Goal: Transaction & Acquisition: Purchase product/service

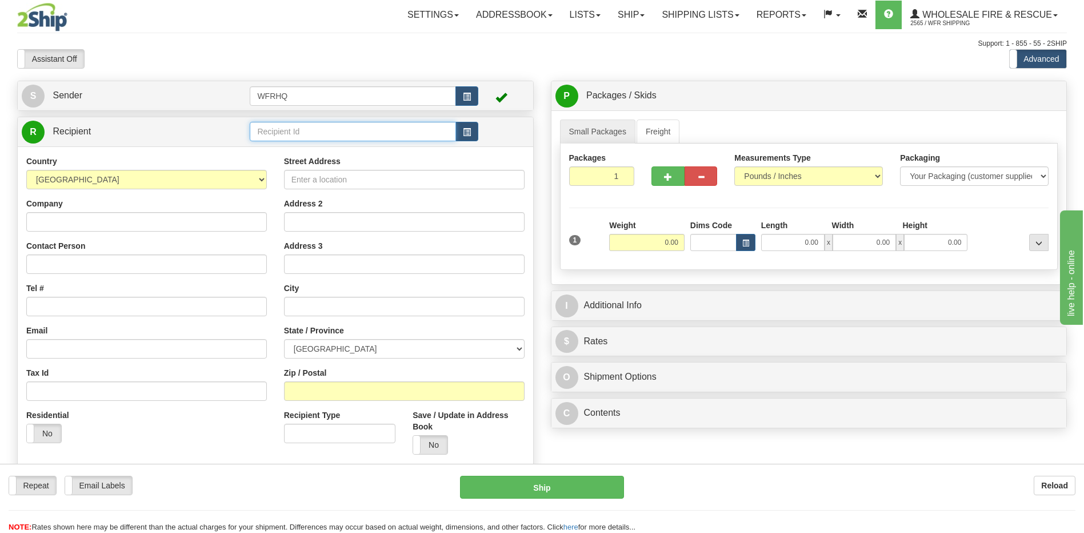
click at [263, 132] on input "text" at bounding box center [353, 131] width 206 height 19
type input "beau1611"
click at [434, 442] on div "Country [GEOGRAPHIC_DATA] [GEOGRAPHIC_DATA] [GEOGRAPHIC_DATA] [GEOGRAPHIC_DATA]…" at bounding box center [275, 308] width 515 height 325
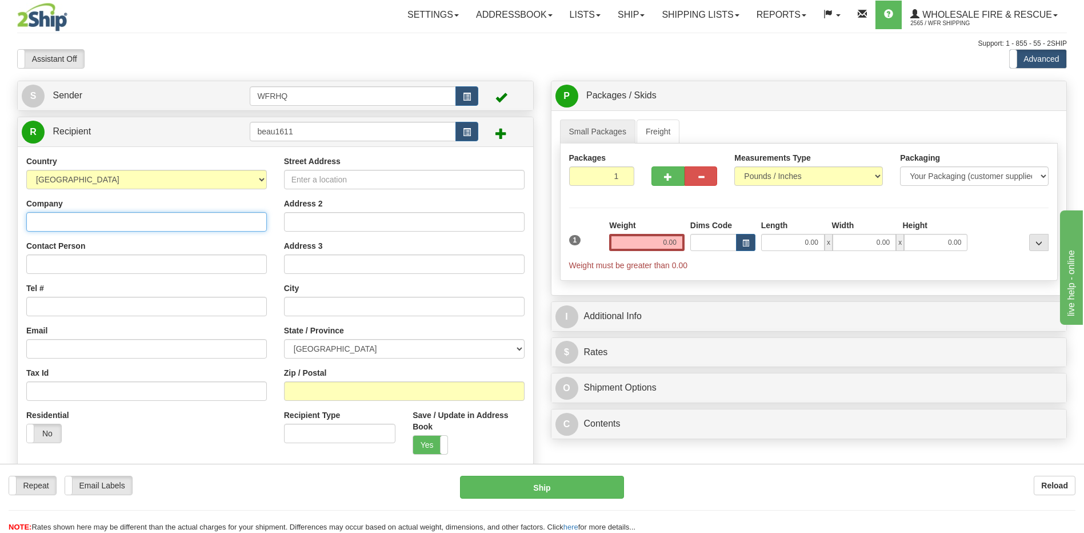
click at [52, 221] on input "Company" at bounding box center [146, 221] width 241 height 19
type input "Beaufort Mechanical Services"
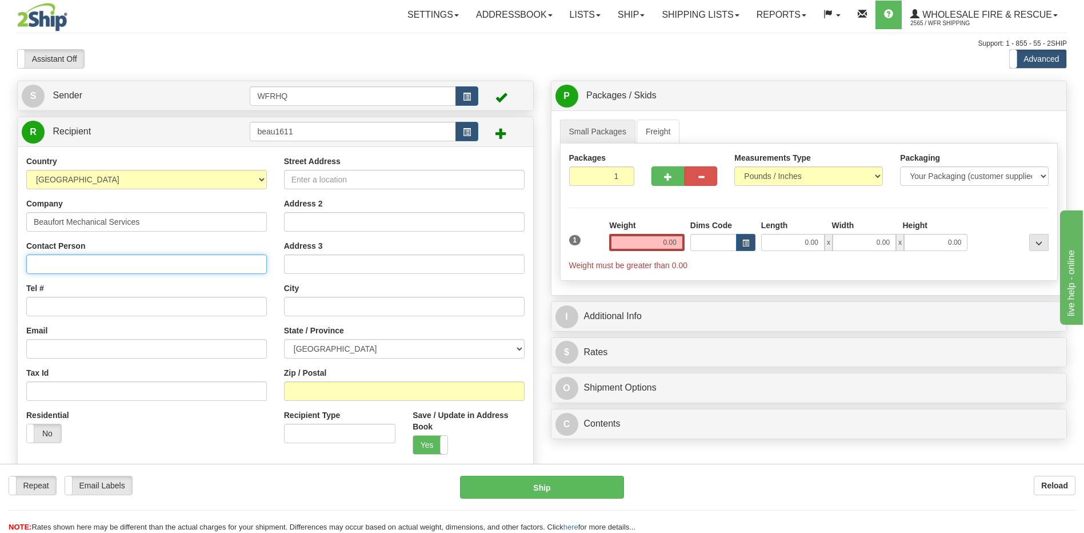
click at [86, 256] on input "Contact Person" at bounding box center [146, 263] width 241 height 19
type input "[PERSON_NAME]"
click at [38, 309] on input "Tel #" at bounding box center [146, 306] width 241 height 19
paste input "[PHONE_NUMBER]"
type input "[PHONE_NUMBER]"
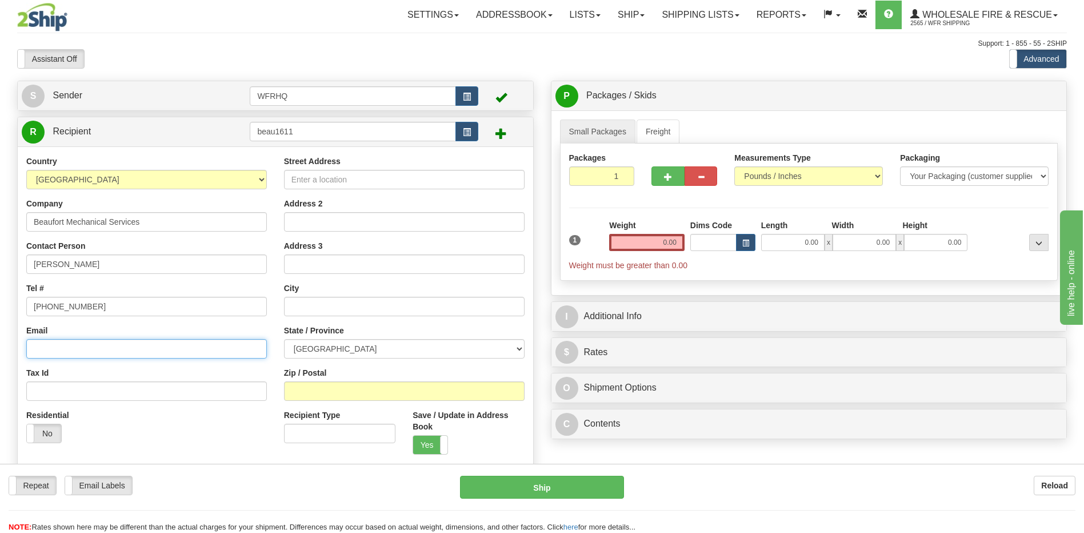
paste input "[EMAIL_ADDRESS][DOMAIN_NAME]"
type input "[EMAIL_ADDRESS][DOMAIN_NAME]"
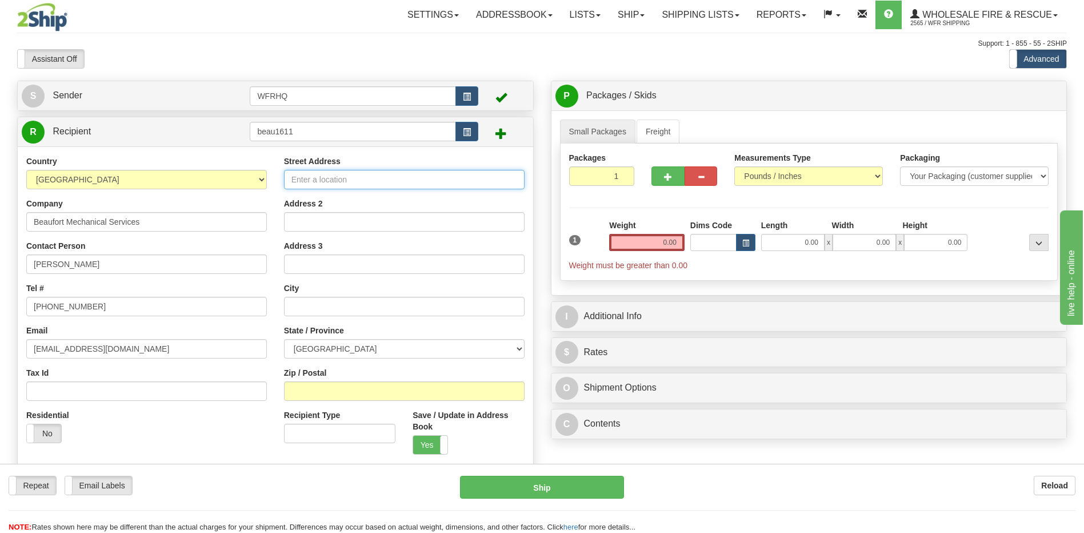
click at [307, 183] on input "Street Address" at bounding box center [404, 179] width 241 height 19
type input "[STREET_ADDRESS]"
click at [319, 391] on input "Zip / Postal" at bounding box center [404, 390] width 241 height 19
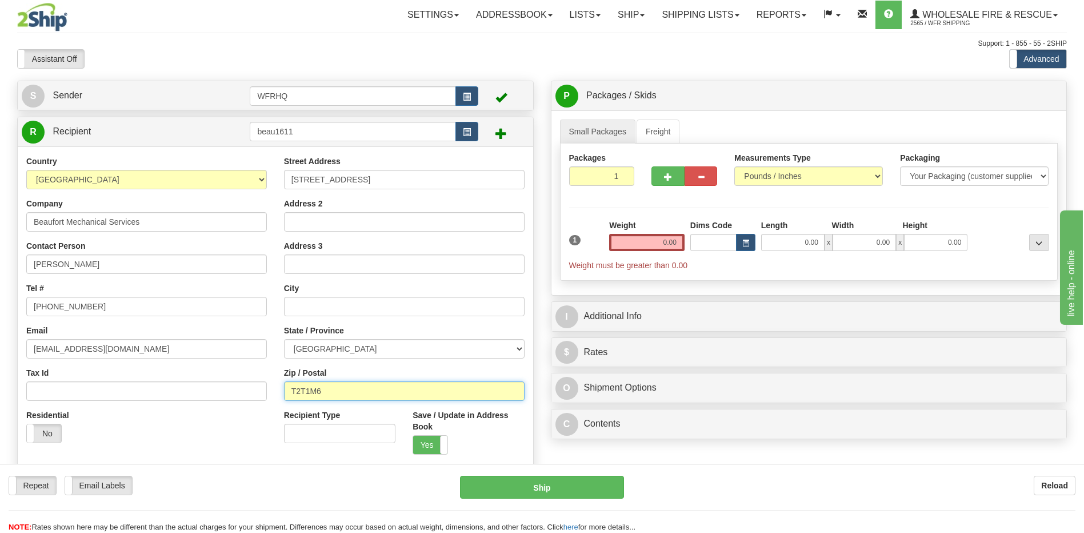
type input "T2T1M6"
click at [679, 245] on input "0.00" at bounding box center [646, 242] width 75 height 17
type input "[GEOGRAPHIC_DATA]"
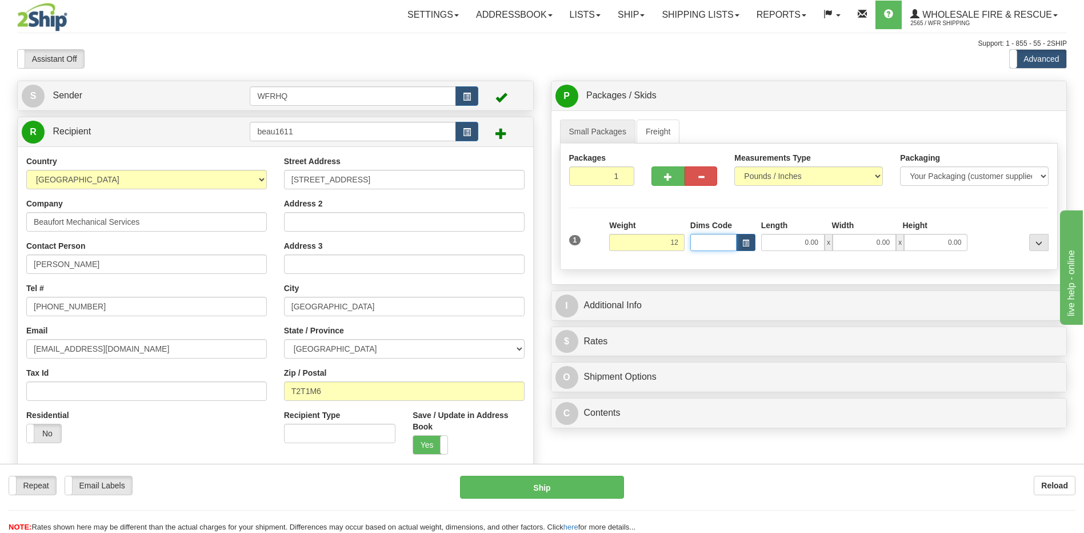
type input "12.00"
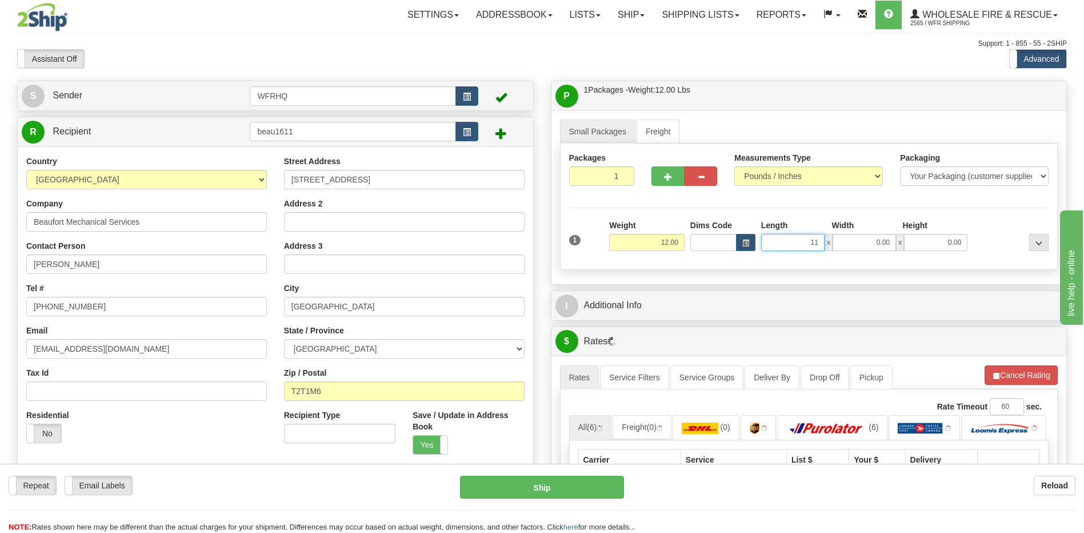
type input "11.00"
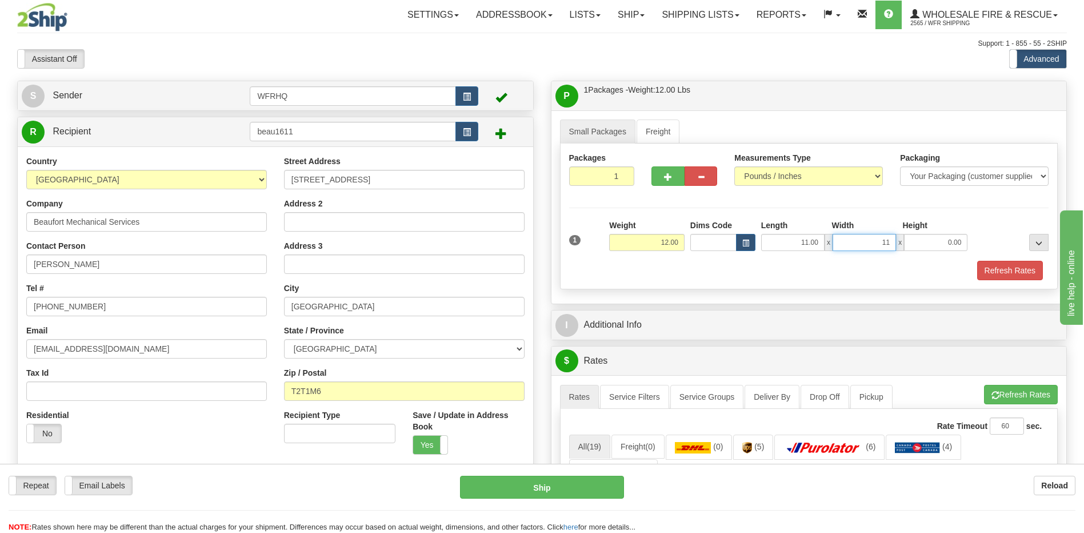
type input "11.00"
type input "9.00"
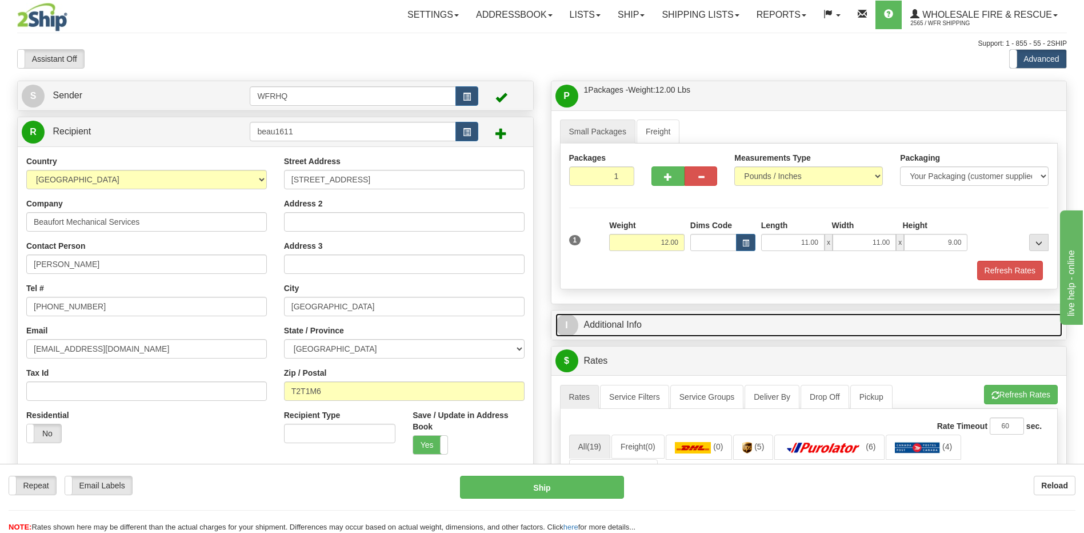
click at [631, 322] on link "I Additional Info" at bounding box center [808, 324] width 507 height 23
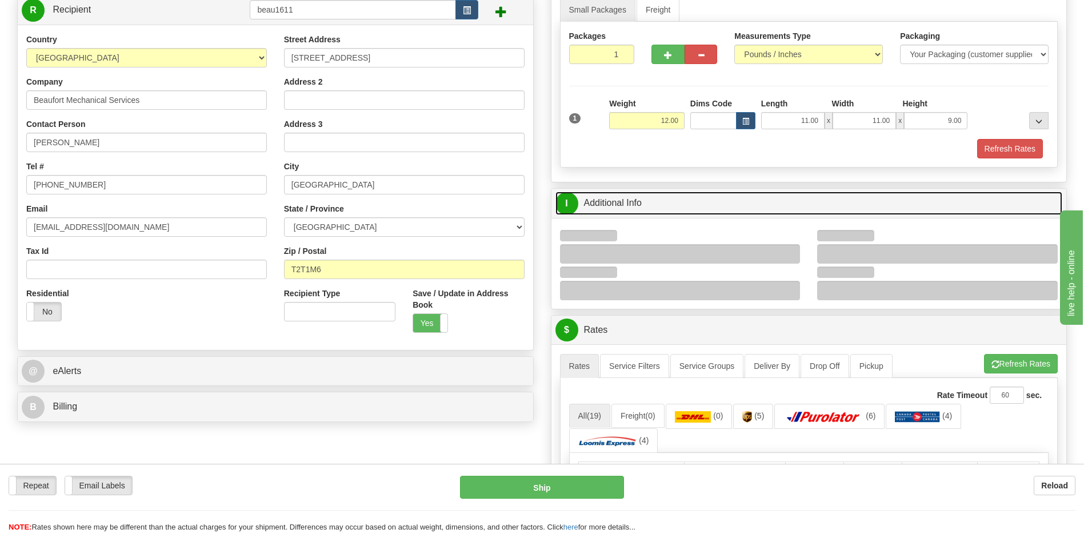
scroll to position [171, 0]
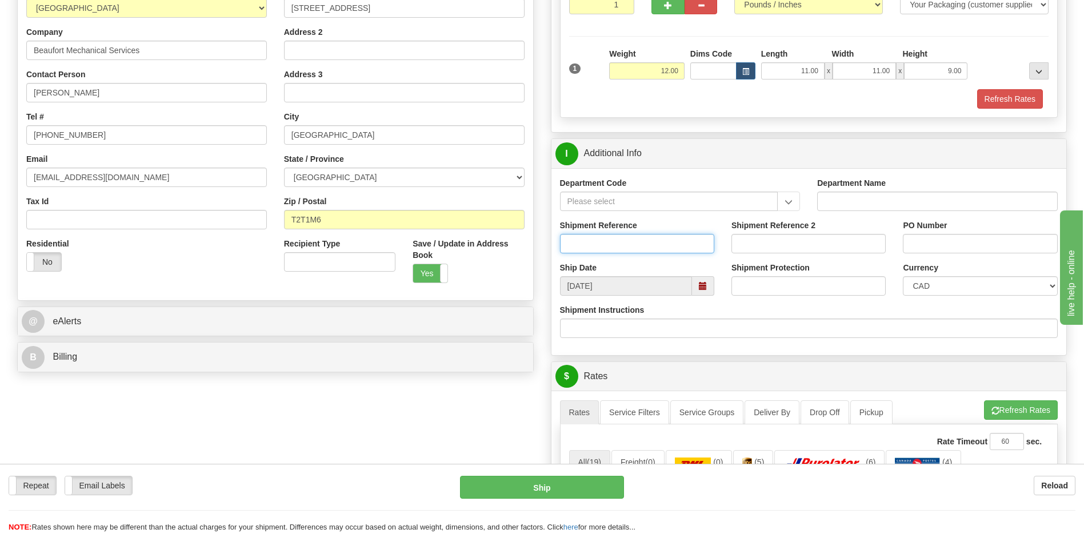
click at [568, 235] on input "Shipment Reference" at bounding box center [637, 243] width 154 height 19
type input "S46917-31035,36"
click at [973, 247] on input "PO Number" at bounding box center [980, 243] width 154 height 19
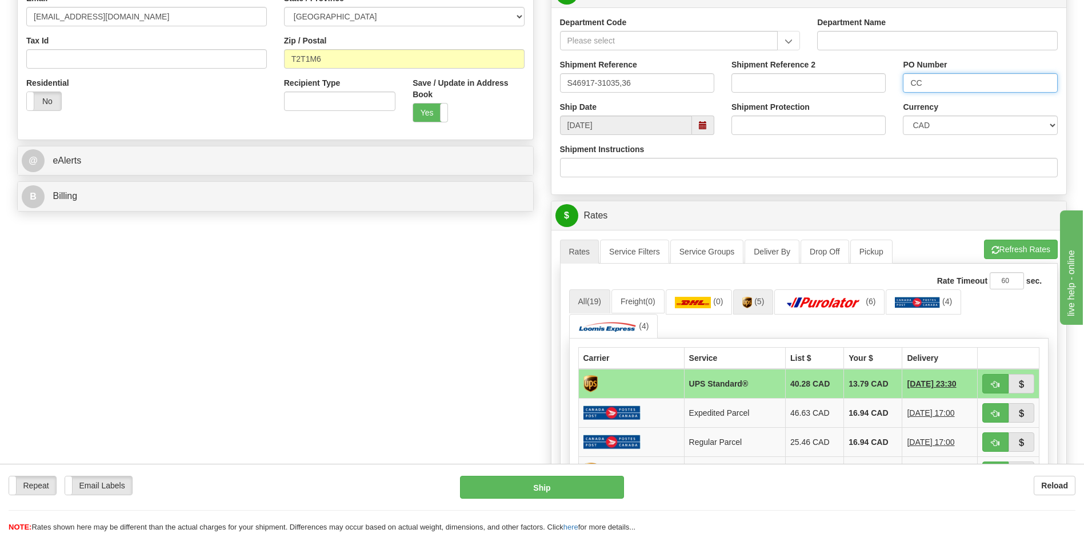
scroll to position [343, 0]
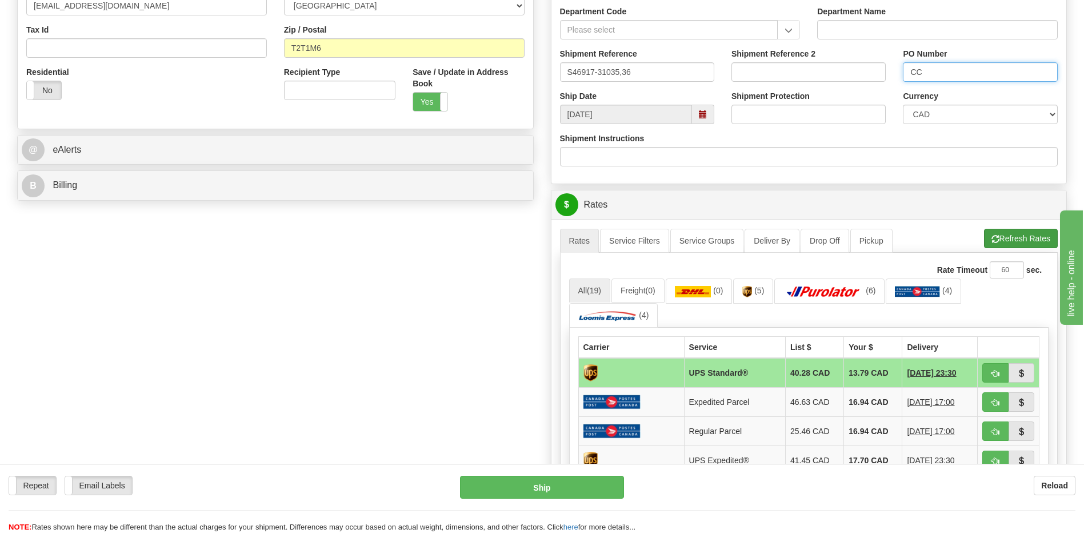
type input "CC"
click at [1029, 238] on button "Refresh Rates" at bounding box center [1021, 238] width 74 height 19
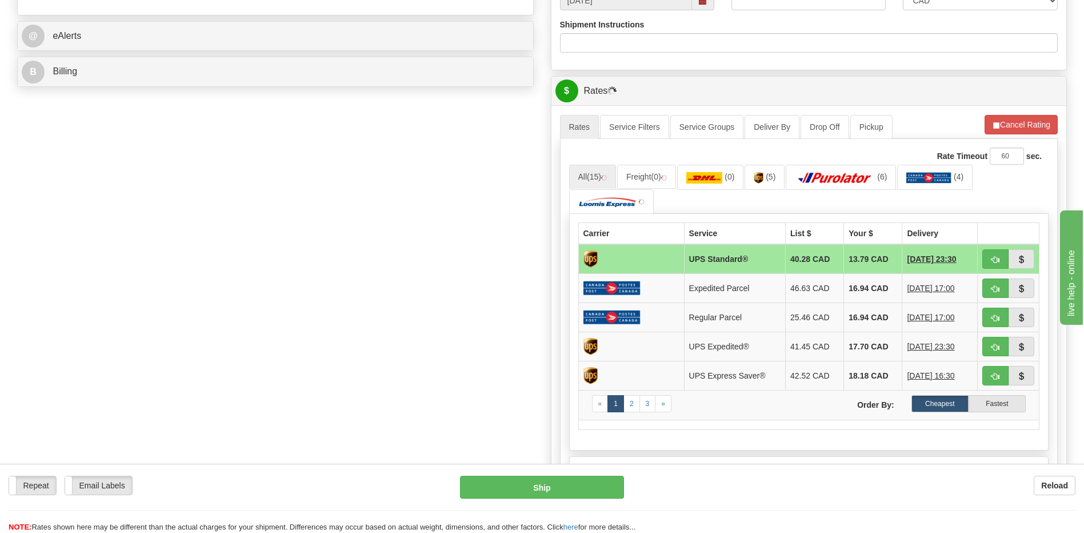
scroll to position [457, 0]
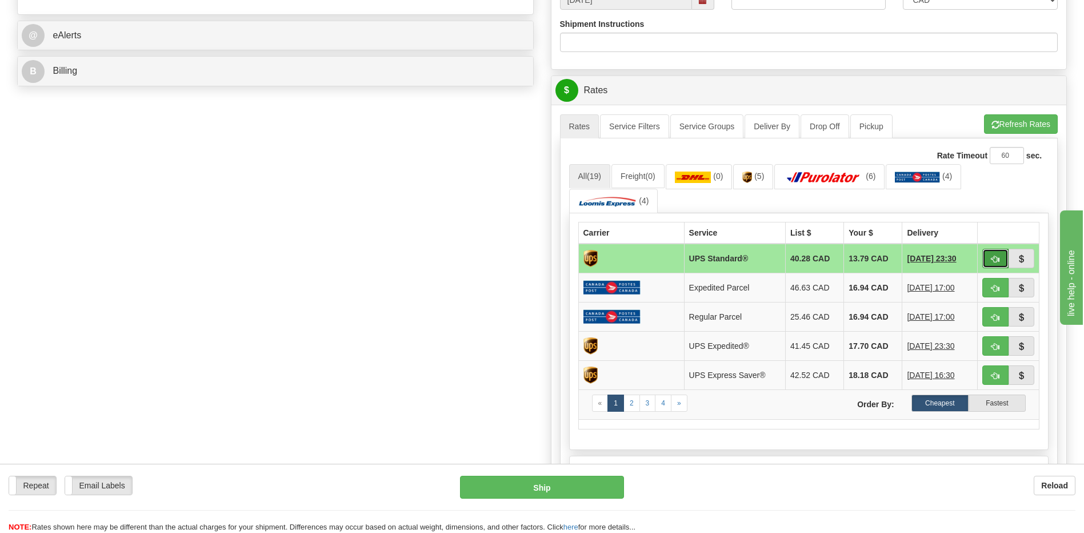
click at [992, 257] on span "button" at bounding box center [995, 258] width 8 height 7
type input "11"
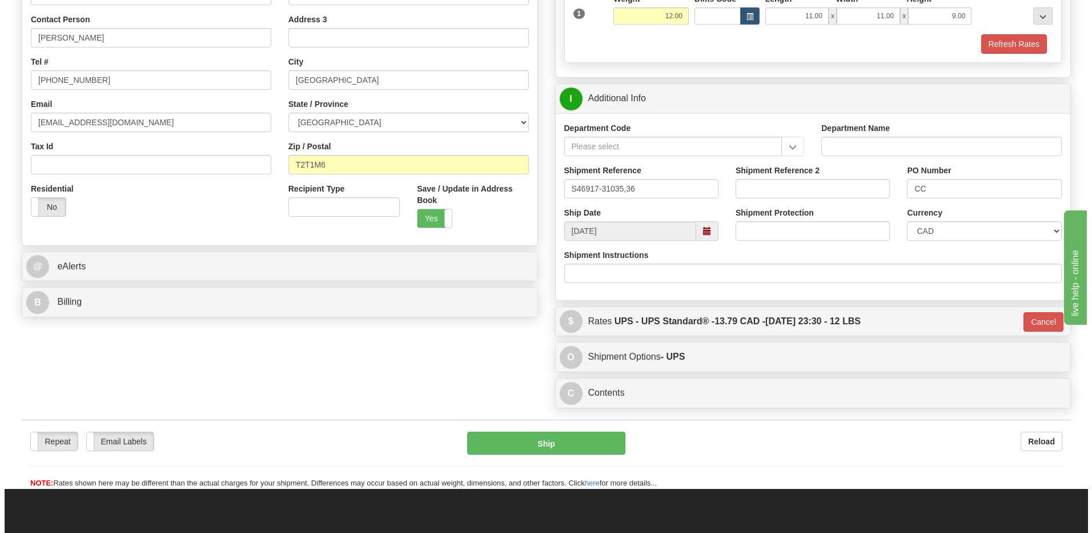
scroll to position [229, 0]
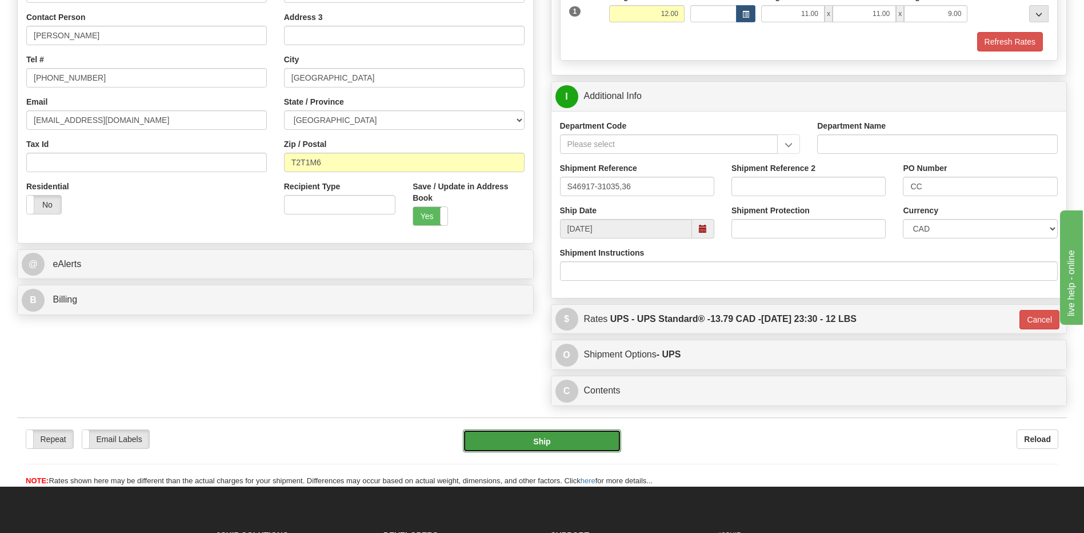
click at [538, 435] on button "Ship" at bounding box center [542, 440] width 158 height 23
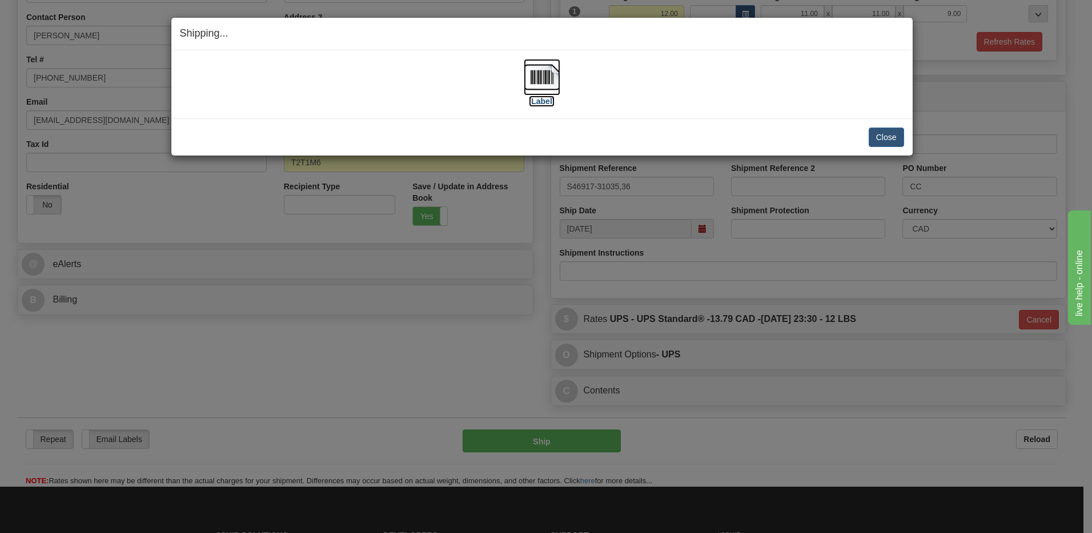
click at [541, 79] on img at bounding box center [542, 77] width 37 height 37
